Goal: Task Accomplishment & Management: Manage account settings

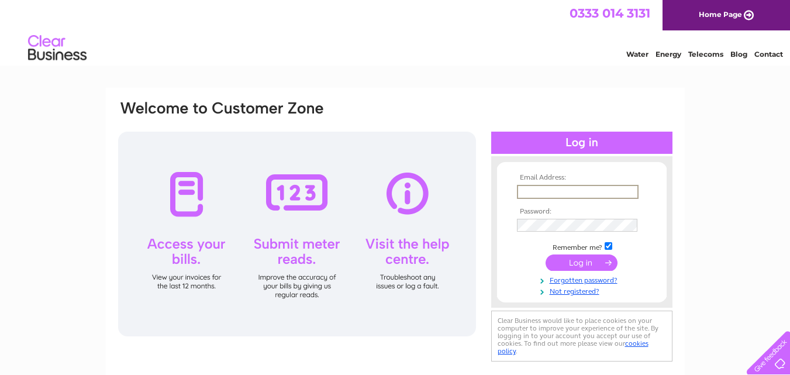
click at [550, 189] on input "text" at bounding box center [578, 192] width 122 height 14
type input "shropshire@prokill.co.uk"
click at [599, 264] on input "submit" at bounding box center [582, 262] width 72 height 16
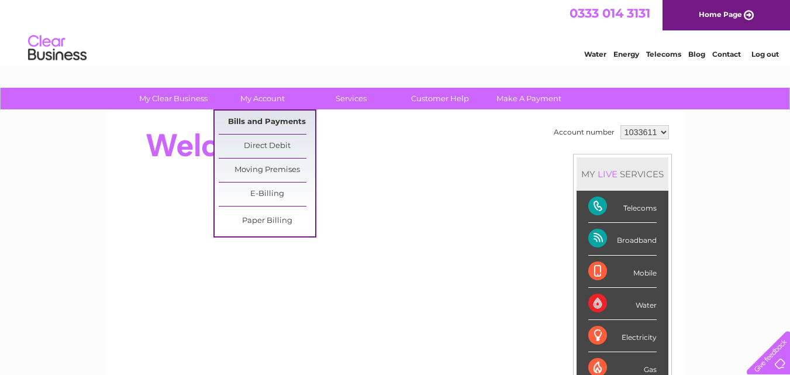
click at [265, 122] on link "Bills and Payments" at bounding box center [267, 122] width 96 height 23
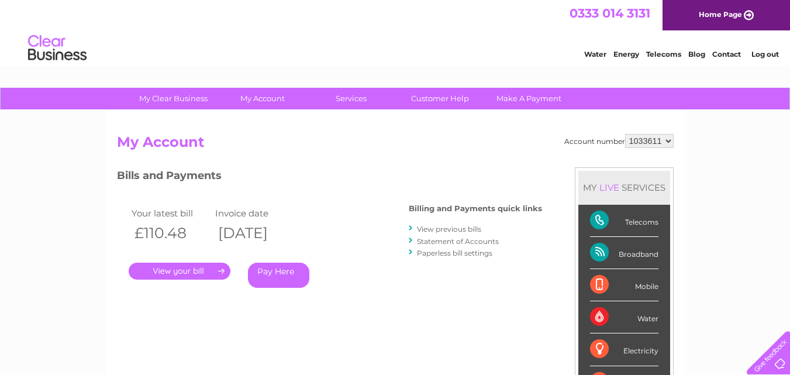
click at [193, 271] on link "." at bounding box center [180, 271] width 102 height 17
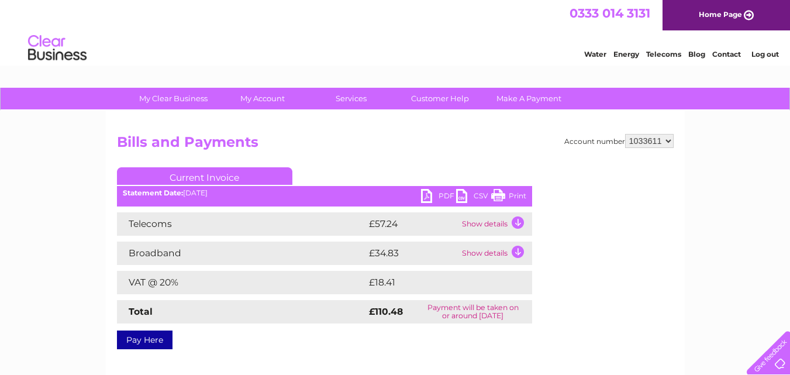
click at [429, 194] on link "PDF" at bounding box center [438, 197] width 35 height 17
click at [766, 55] on link "Log out" at bounding box center [764, 54] width 27 height 9
